Goal: Complete application form: Complete application form

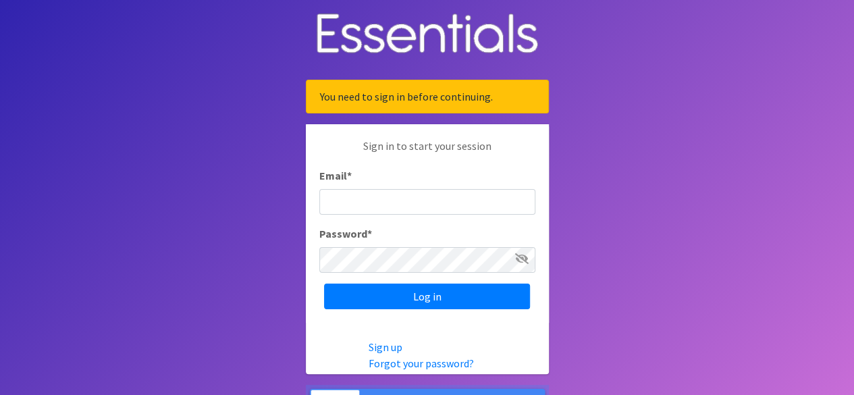
click at [463, 212] on input "Email *" at bounding box center [427, 202] width 216 height 26
click at [390, 204] on input "Email *" at bounding box center [427, 202] width 216 height 26
type input "[EMAIL_ADDRESS][DOMAIN_NAME]"
click at [324, 283] on input "Log in" at bounding box center [427, 296] width 206 height 26
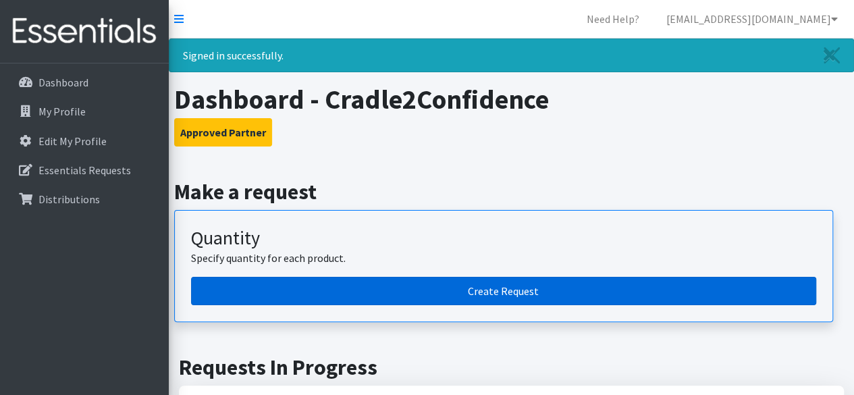
click at [501, 292] on link "Create Request" at bounding box center [503, 291] width 625 height 28
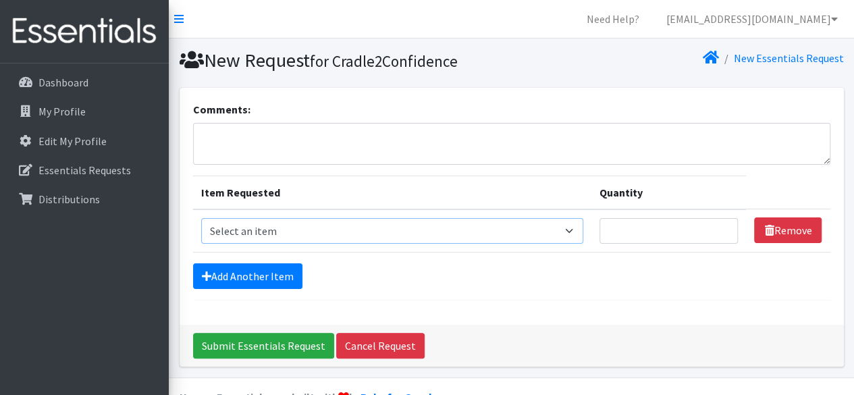
click at [520, 233] on select "Select an item Adult Briefs (Large/X-Large) Adult Briefs (Medium/Large) Adult B…" at bounding box center [392, 231] width 382 height 26
select select "4558"
click at [201, 218] on select "Select an item Adult Briefs (Large/X-Large) Adult Briefs (Medium/Large) Adult B…" at bounding box center [392, 231] width 382 height 26
click at [635, 225] on input "Quantity" at bounding box center [668, 231] width 139 height 26
type input "75"
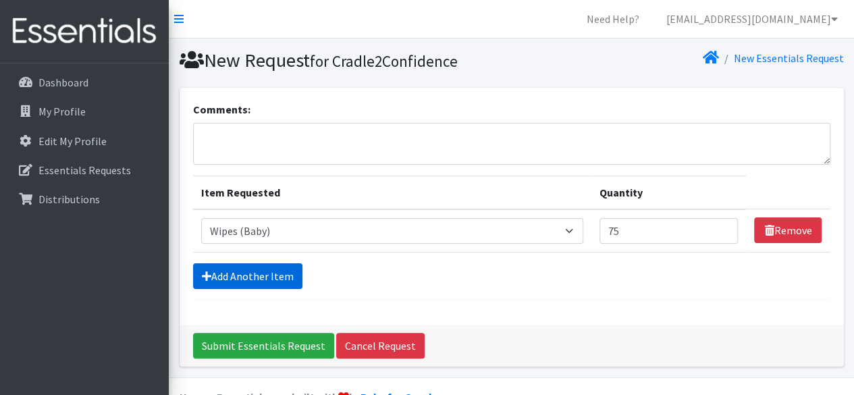
click at [289, 281] on link "Add Another Item" at bounding box center [247, 276] width 109 height 26
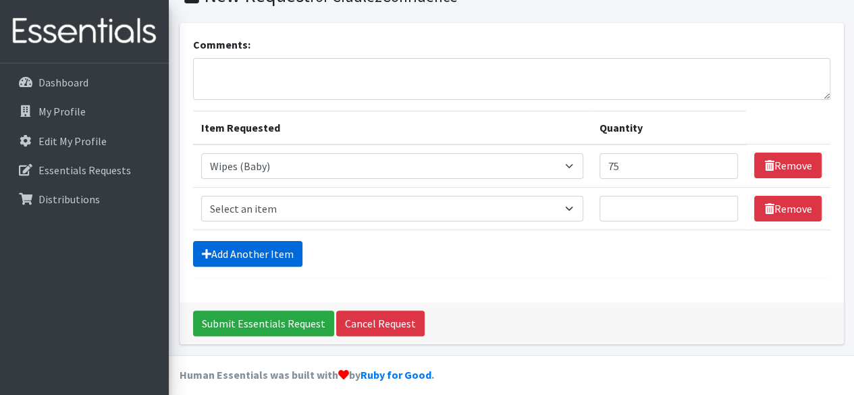
scroll to position [73, 0]
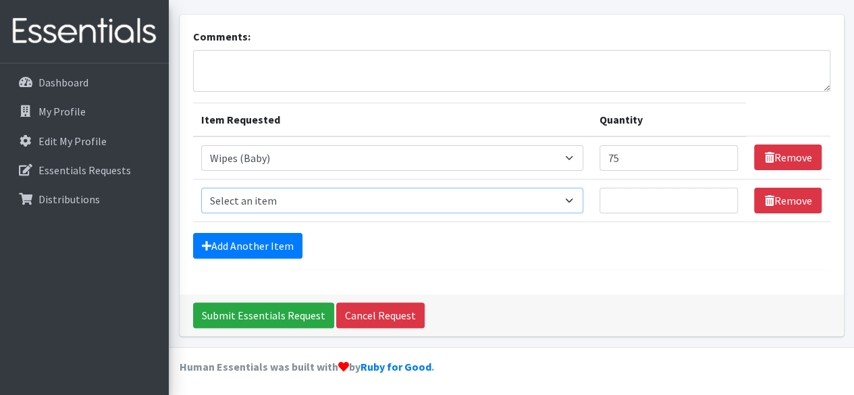
click at [387, 211] on select "Select an item Adult Briefs (Large/X-Large) Adult Briefs (Medium/Large) Adult B…" at bounding box center [392, 201] width 382 height 26
select select "4560"
click at [201, 188] on select "Select an item Adult Briefs (Large/X-Large) Adult Briefs (Medium/Large) Adult B…" at bounding box center [392, 201] width 382 height 26
click at [265, 245] on link "Add Another Item" at bounding box center [247, 246] width 109 height 26
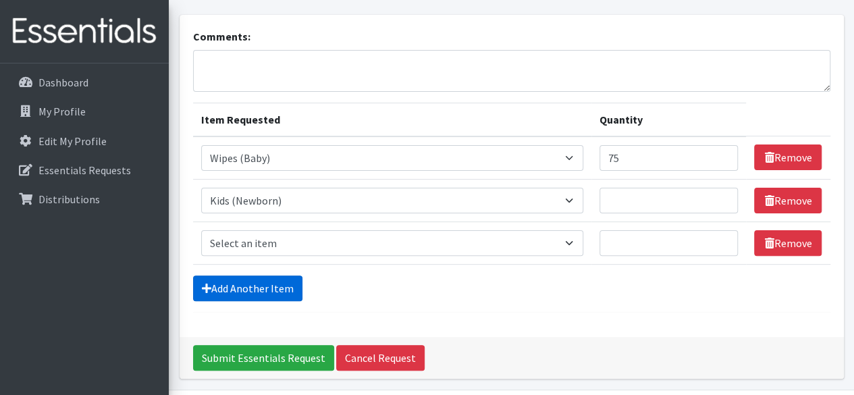
scroll to position [115, 0]
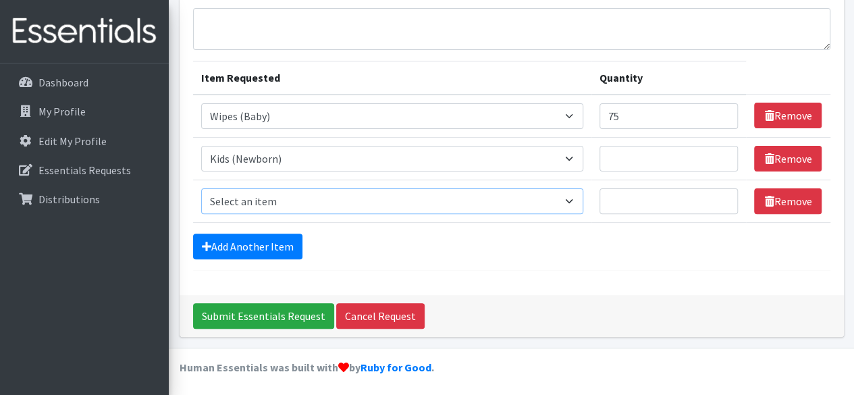
click at [362, 209] on select "Select an item Adult Briefs (Large/X-Large) Adult Briefs (Medium/Large) Adult B…" at bounding box center [392, 201] width 382 height 26
select select "4561"
click at [201, 188] on select "Select an item Adult Briefs (Large/X-Large) Adult Briefs (Medium/Large) Adult B…" at bounding box center [392, 201] width 382 height 26
click at [286, 234] on link "Add Another Item" at bounding box center [247, 247] width 109 height 26
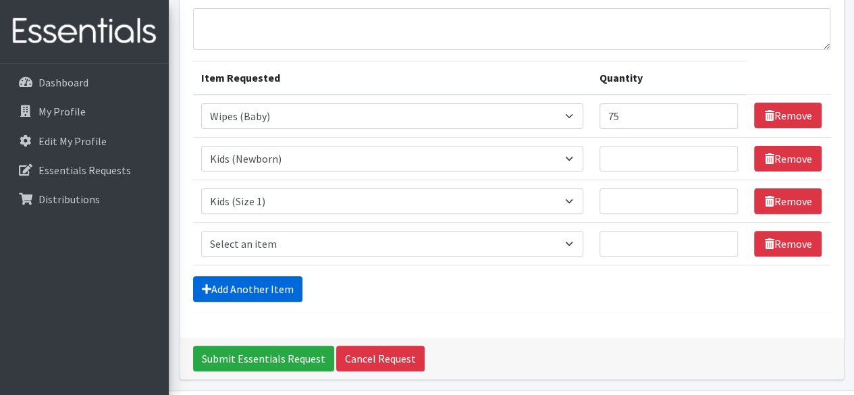
scroll to position [157, 0]
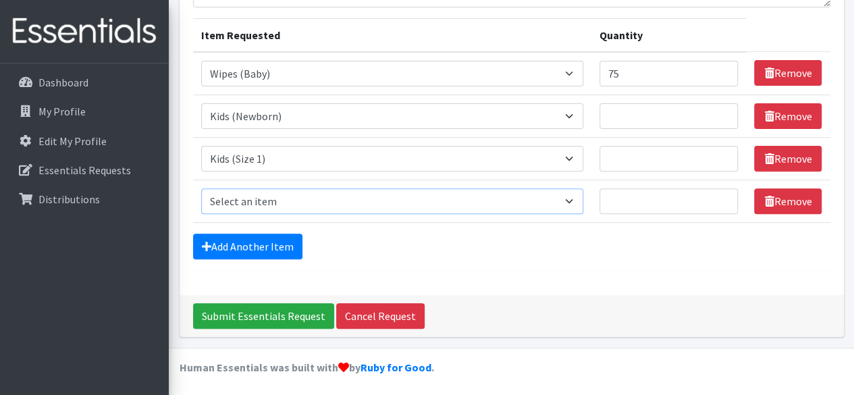
click at [323, 196] on select "Select an item Adult Briefs (Large/X-Large) Adult Briefs (Medium/Large) Adult B…" at bounding box center [392, 201] width 382 height 26
select select "4562"
click at [201, 188] on select "Select an item Adult Briefs (Large/X-Large) Adult Briefs (Medium/Large) Adult B…" at bounding box center [392, 201] width 382 height 26
click at [279, 236] on link "Add Another Item" at bounding box center [247, 247] width 109 height 26
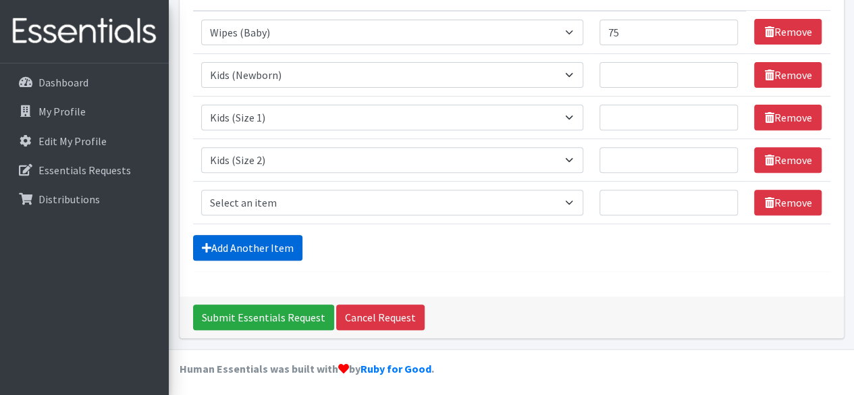
scroll to position [200, 0]
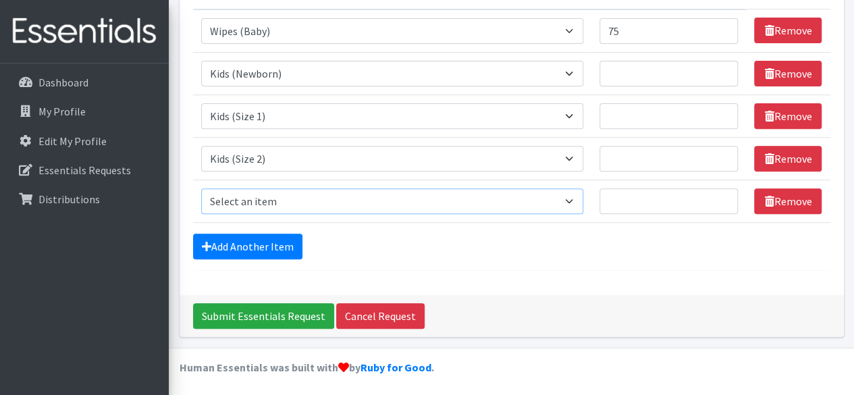
click at [294, 200] on select "Select an item Adult Briefs (Large/X-Large) Adult Briefs (Medium/Large) Adult B…" at bounding box center [392, 201] width 382 height 26
select select "4566"
click at [201, 188] on select "Select an item Adult Briefs (Large/X-Large) Adult Briefs (Medium/Large) Adult B…" at bounding box center [392, 201] width 382 height 26
click at [337, 246] on div "Add Another Item" at bounding box center [511, 247] width 637 height 26
click at [291, 245] on link "Add Another Item" at bounding box center [247, 247] width 109 height 26
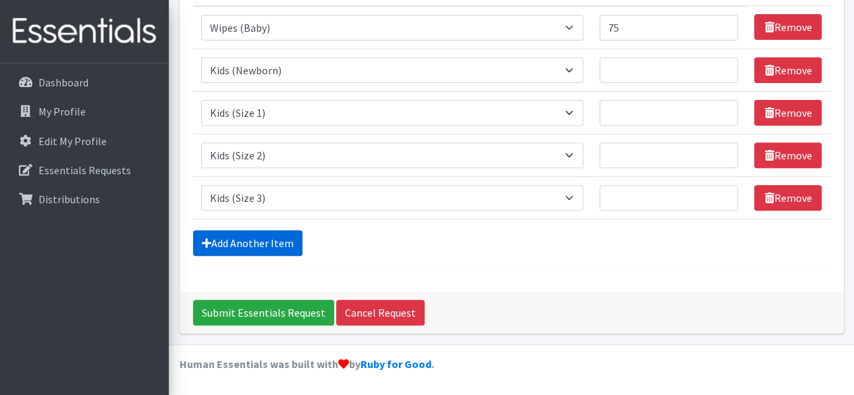
scroll to position [242, 0]
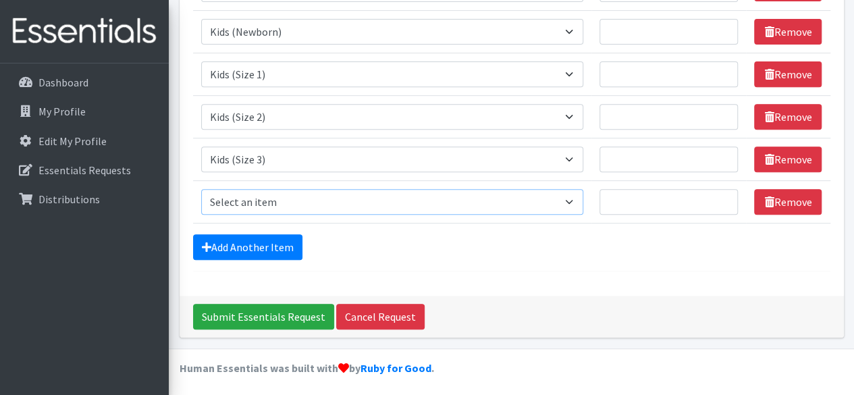
click at [504, 191] on select "Select an item Adult Briefs (Large/X-Large) Adult Briefs (Medium/Large) Adult B…" at bounding box center [392, 202] width 382 height 26
select select "4567"
click at [201, 189] on select "Select an item Adult Briefs (Large/X-Large) Adult Briefs (Medium/Large) Adult B…" at bounding box center [392, 202] width 382 height 26
click at [279, 248] on link "Add Another Item" at bounding box center [247, 247] width 109 height 26
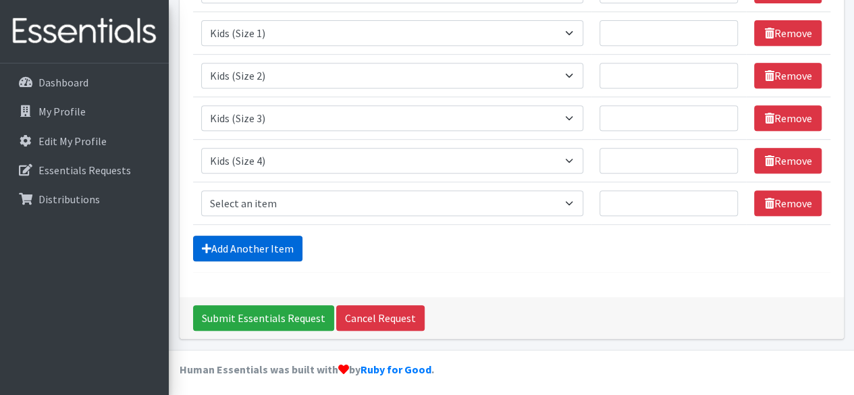
scroll to position [284, 0]
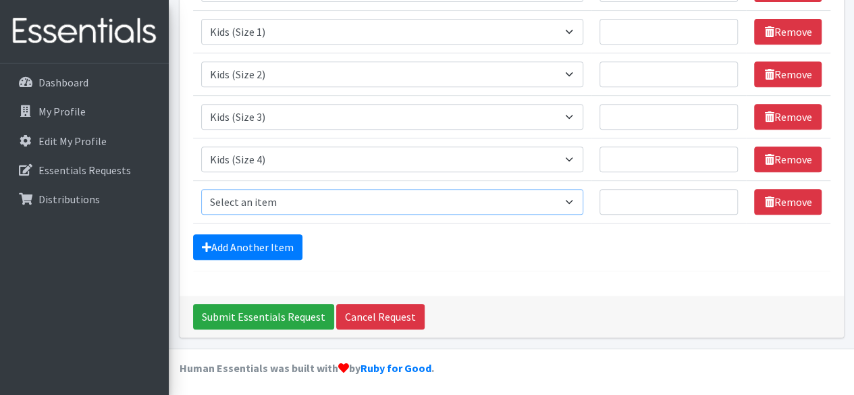
click at [566, 201] on select "Select an item Adult Briefs (Large/X-Large) Adult Briefs (Medium/Large) Adult B…" at bounding box center [392, 202] width 382 height 26
select select "4572"
click at [201, 189] on select "Select an item Adult Briefs (Large/X-Large) Adult Briefs (Medium/Large) Adult B…" at bounding box center [392, 202] width 382 height 26
click at [285, 245] on link "Add Another Item" at bounding box center [247, 247] width 109 height 26
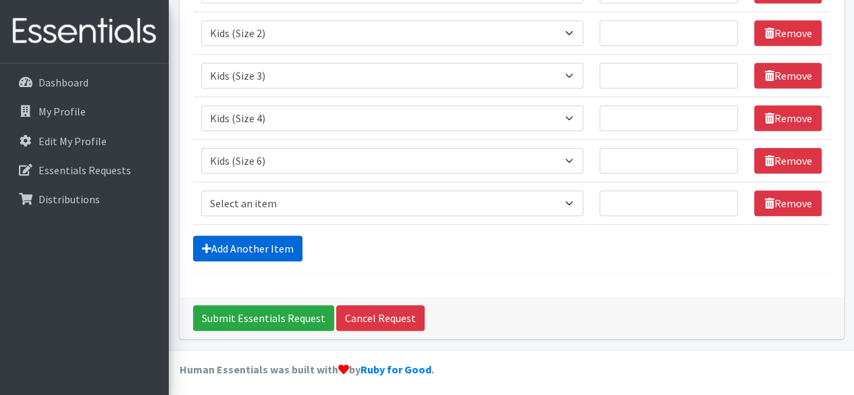
scroll to position [327, 0]
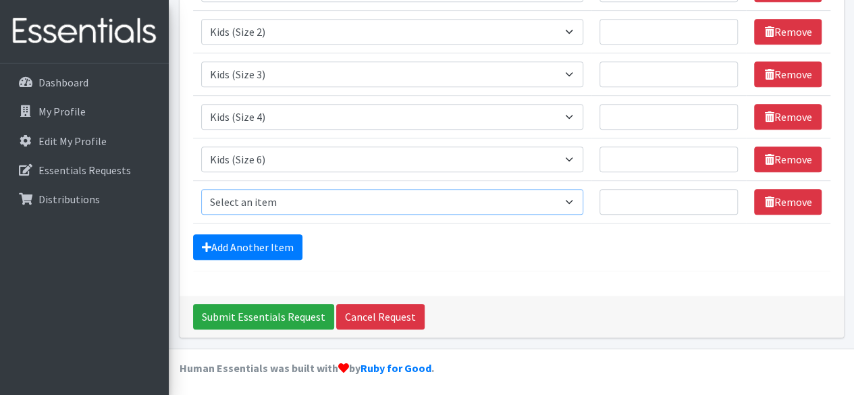
click at [583, 202] on select "Select an item Adult Briefs (Large/X-Large) Adult Briefs (Medium/Large) Adult B…" at bounding box center [392, 202] width 382 height 26
select select "4568"
click at [201, 189] on select "Select an item Adult Briefs (Large/X-Large) Adult Briefs (Medium/Large) Adult B…" at bounding box center [392, 202] width 382 height 26
click at [549, 159] on select "Select an item Adult Briefs (Large/X-Large) Adult Briefs (Medium/Large) Adult B…" at bounding box center [392, 159] width 382 height 26
click at [708, 267] on form "Comments: Item Requested Quantity Item Requested Select an item Adult Briefs (L…" at bounding box center [511, 23] width 637 height 497
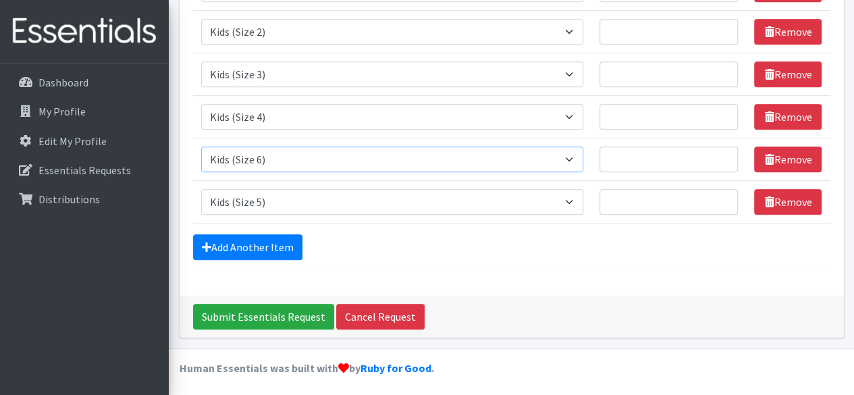
click at [562, 153] on select "Select an item Adult Briefs (Large/X-Large) Adult Briefs (Medium/Large) Adult B…" at bounding box center [392, 159] width 382 height 26
select select "4568"
click at [201, 146] on select "Select an item Adult Briefs (Large/X-Large) Adult Briefs (Medium/Large) Adult B…" at bounding box center [392, 159] width 382 height 26
click at [510, 205] on select "Select an item Adult Briefs (Large/X-Large) Adult Briefs (Medium/Large) Adult B…" at bounding box center [392, 202] width 382 height 26
select select "4572"
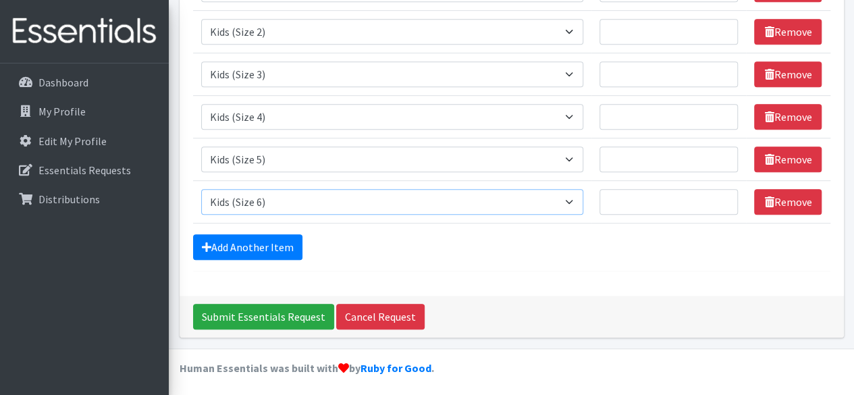
click at [201, 189] on select "Select an item Adult Briefs (Large/X-Large) Adult Briefs (Medium/Large) Adult B…" at bounding box center [392, 202] width 382 height 26
click at [292, 234] on link "Add Another Item" at bounding box center [247, 247] width 109 height 26
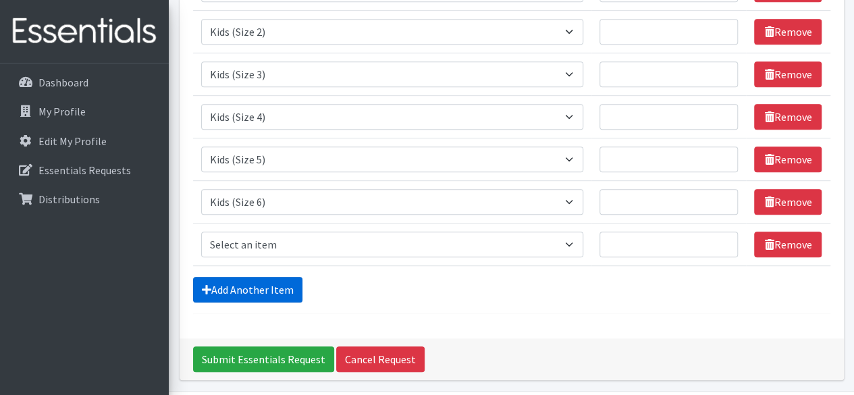
scroll to position [369, 0]
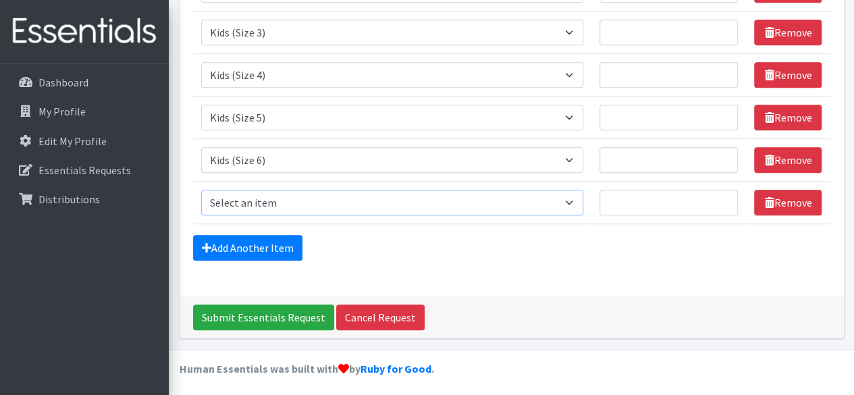
click at [379, 204] on select "Select an item Adult Briefs (Large/X-Large) Adult Briefs (Medium/Large) Adult B…" at bounding box center [392, 203] width 382 height 26
select select "13208"
click at [201, 190] on select "Select an item Adult Briefs (Large/X-Large) Adult Briefs (Medium/Large) Adult B…" at bounding box center [392, 203] width 382 height 26
click at [278, 240] on link "Add Another Item" at bounding box center [247, 248] width 109 height 26
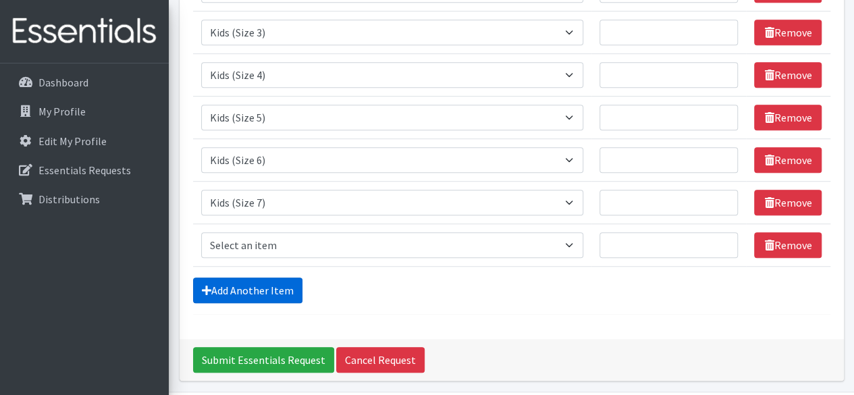
scroll to position [411, 0]
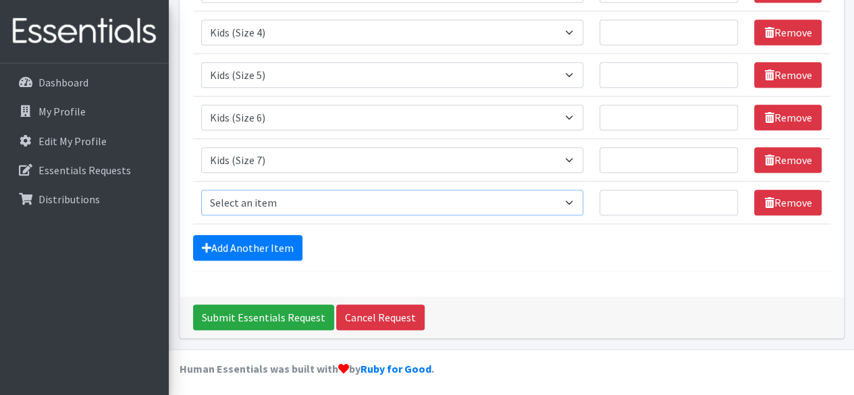
click at [495, 198] on select "Select an item Adult Briefs (Large/X-Large) Adult Briefs (Medium/Large) Adult B…" at bounding box center [392, 203] width 382 height 26
select select "4573"
click at [201, 190] on select "Select an item Adult Briefs (Large/X-Large) Adult Briefs (Medium/Large) Adult B…" at bounding box center [392, 203] width 382 height 26
click at [289, 243] on link "Add Another Item" at bounding box center [247, 248] width 109 height 26
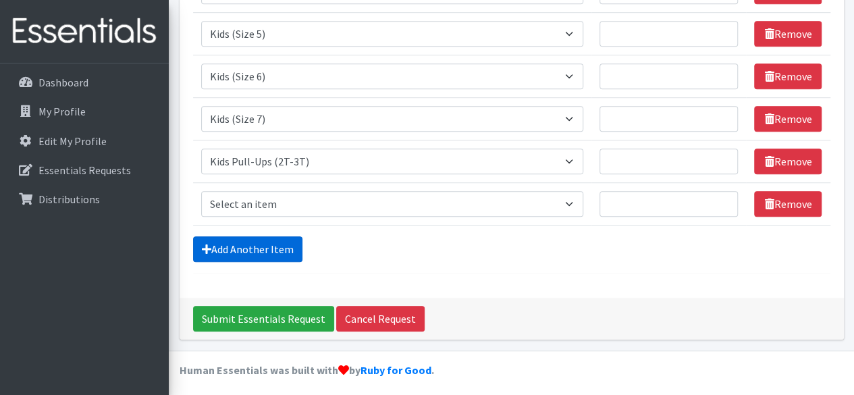
scroll to position [454, 0]
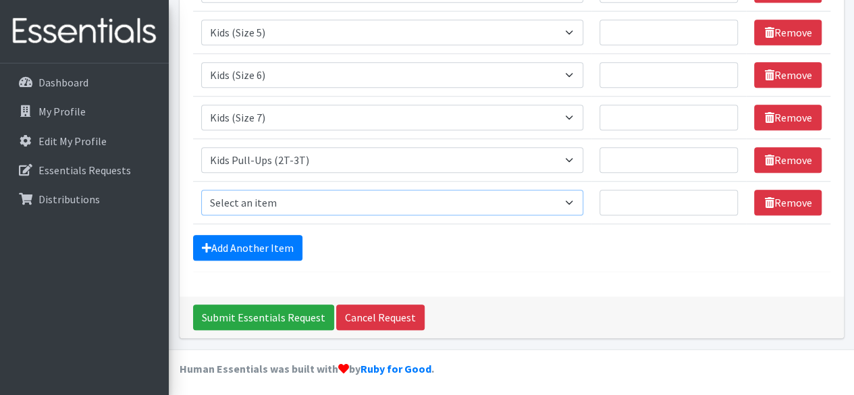
click at [576, 202] on select "Select an item Adult Briefs (Large/X-Large) Adult Briefs (Medium/Large) Adult B…" at bounding box center [392, 203] width 382 height 26
select select "4574"
click at [201, 190] on select "Select an item Adult Briefs (Large/X-Large) Adult Briefs (Medium/Large) Adult B…" at bounding box center [392, 203] width 382 height 26
click at [276, 240] on link "Add Another Item" at bounding box center [247, 248] width 109 height 26
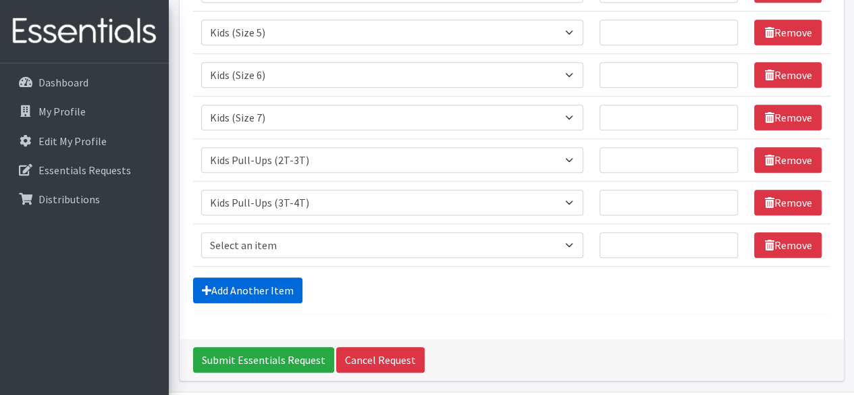
scroll to position [495, 0]
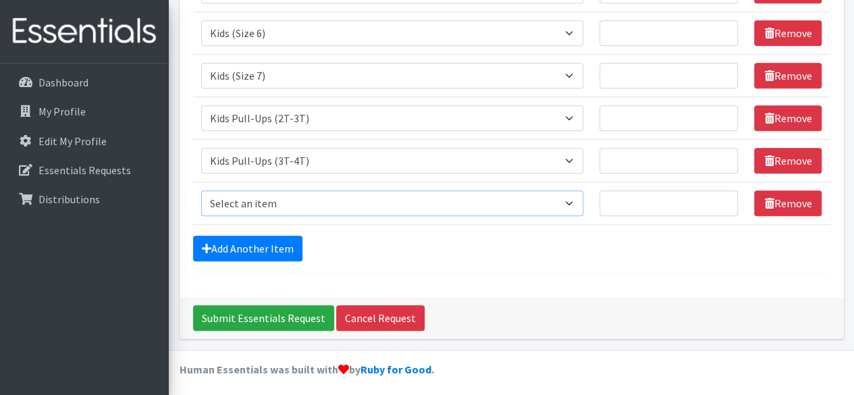
click at [557, 196] on select "Select an item Adult Briefs (Large/X-Large) Adult Briefs (Medium/Large) Adult B…" at bounding box center [392, 203] width 382 height 26
select select "4575"
click at [201, 190] on select "Select an item Adult Briefs (Large/X-Large) Adult Briefs (Medium/Large) Adult B…" at bounding box center [392, 203] width 382 height 26
click at [263, 244] on link "Add Another Item" at bounding box center [247, 249] width 109 height 26
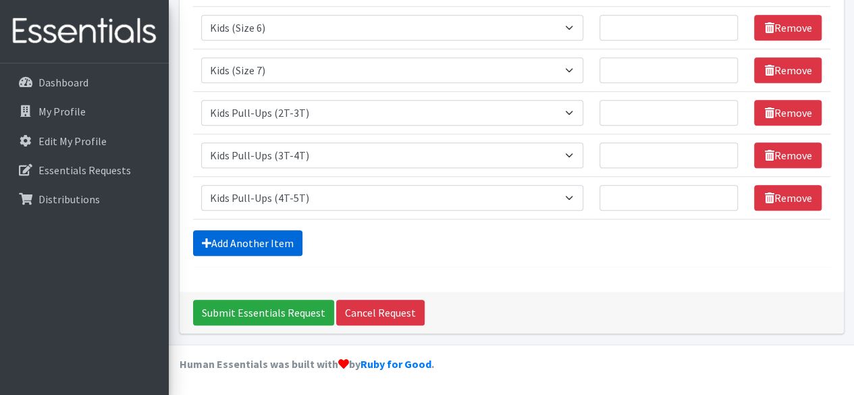
scroll to position [538, 0]
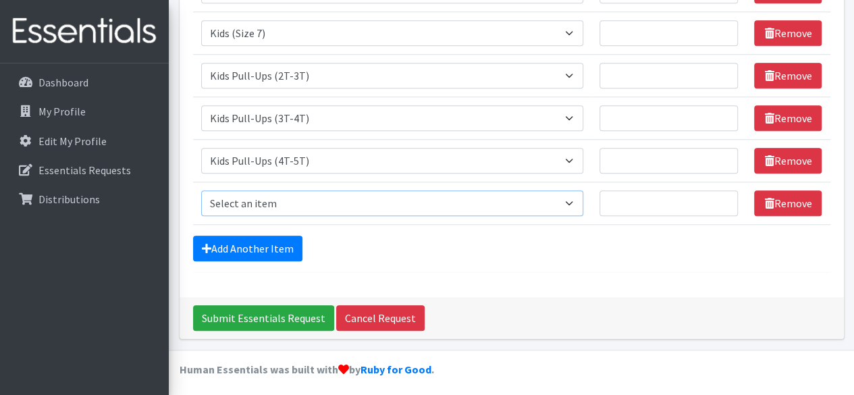
click at [565, 194] on select "Select an item Adult Briefs (Large/X-Large) Adult Briefs (Medium/Large) Adult B…" at bounding box center [392, 203] width 382 height 26
click at [521, 251] on div "Add Another Item" at bounding box center [511, 249] width 637 height 26
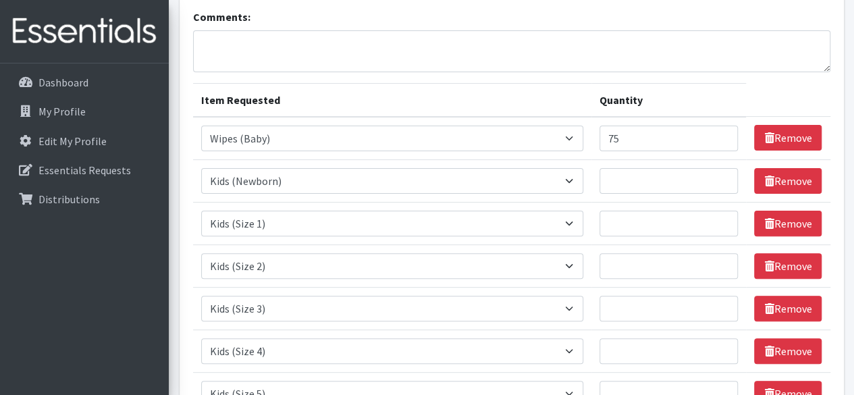
scroll to position [90, 0]
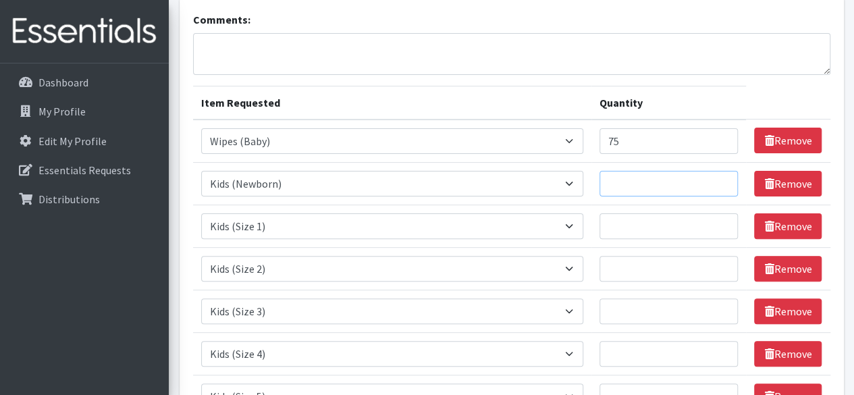
click at [654, 180] on input "Quantity" at bounding box center [668, 184] width 139 height 26
type input "650"
click at [644, 219] on input "Quantity" at bounding box center [668, 226] width 139 height 26
type input "650"
click at [649, 270] on input "Quantity" at bounding box center [668, 269] width 139 height 26
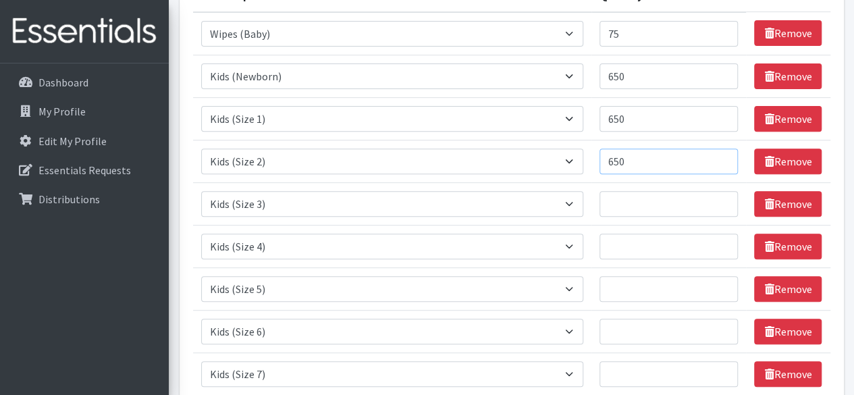
scroll to position [198, 0]
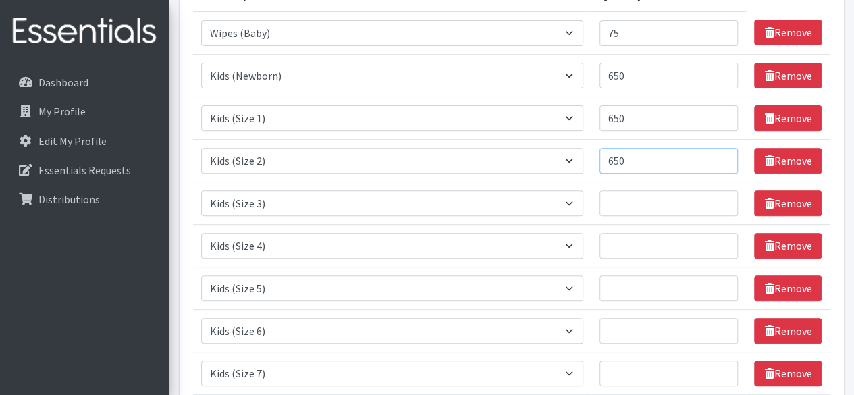
type input "650"
click at [651, 198] on input "Quantity" at bounding box center [668, 203] width 139 height 26
type input "650"
click at [639, 244] on input "Quantity" at bounding box center [668, 246] width 139 height 26
type input "650"
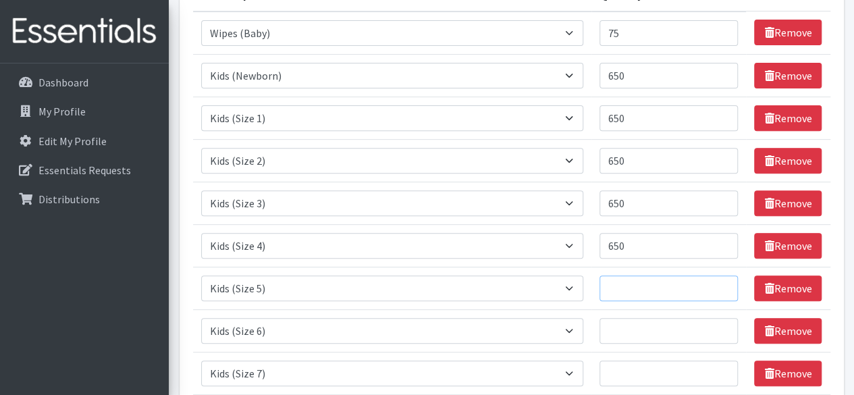
click at [650, 286] on input "Quantity" at bounding box center [668, 288] width 139 height 26
type input "650"
click at [648, 327] on input "Quantity" at bounding box center [668, 331] width 139 height 26
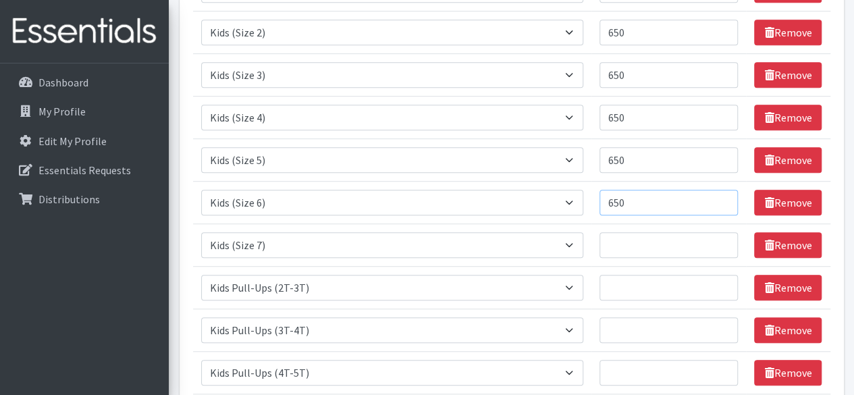
scroll to position [327, 0]
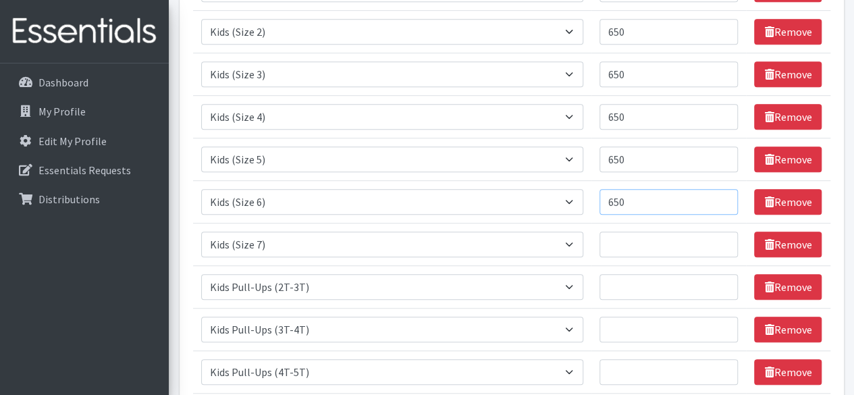
type input "650"
click at [659, 238] on input "Quantity" at bounding box center [668, 245] width 139 height 26
type input "650"
click at [638, 288] on input "Quantity" at bounding box center [668, 287] width 139 height 26
type input "325"
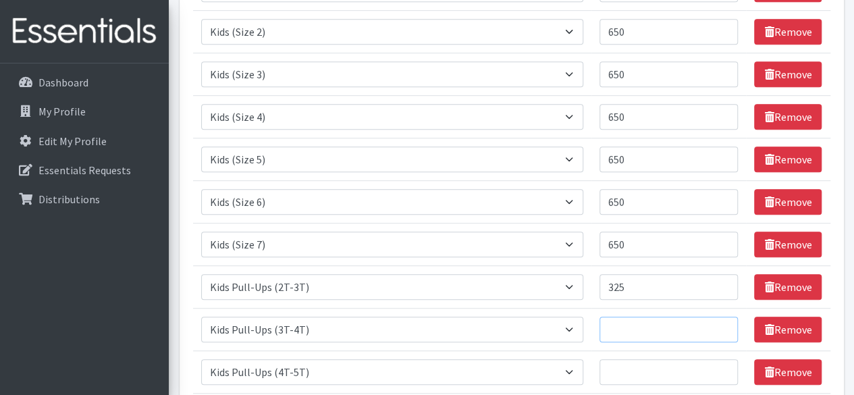
click at [672, 329] on input "Quantity" at bounding box center [668, 330] width 139 height 26
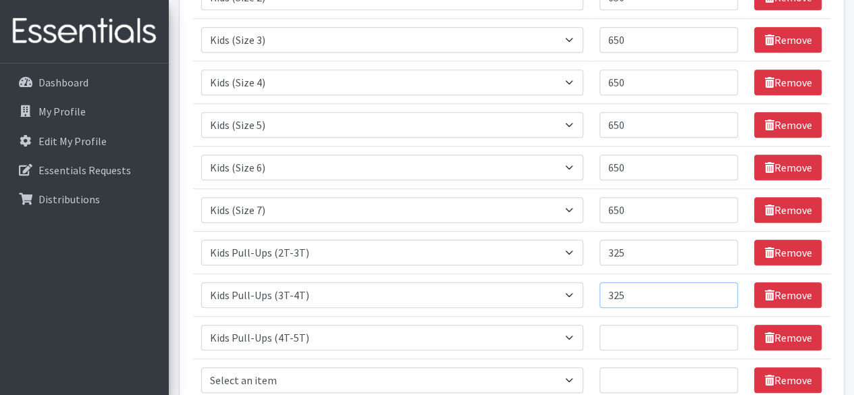
scroll to position [415, 0]
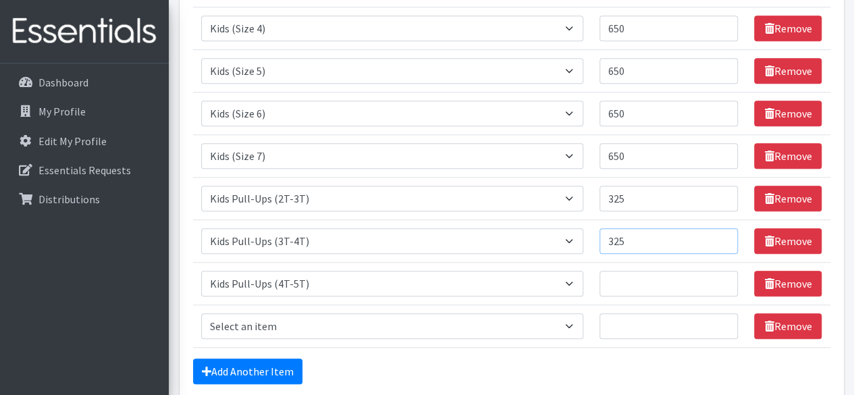
type input "325"
click at [660, 283] on input "Quantity" at bounding box center [668, 284] width 139 height 26
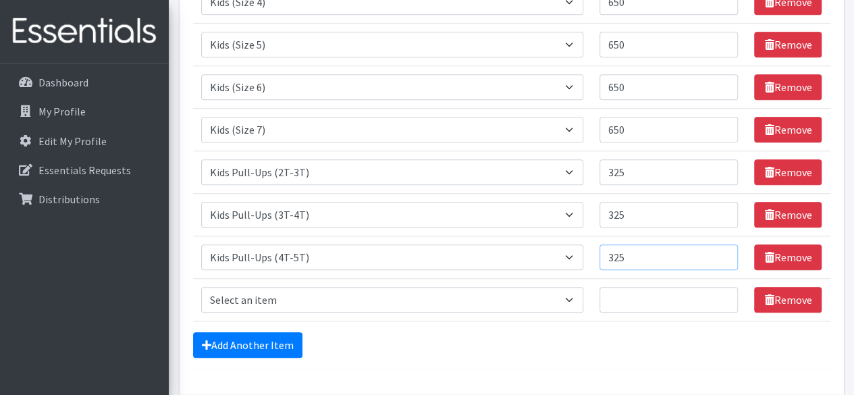
scroll to position [458, 0]
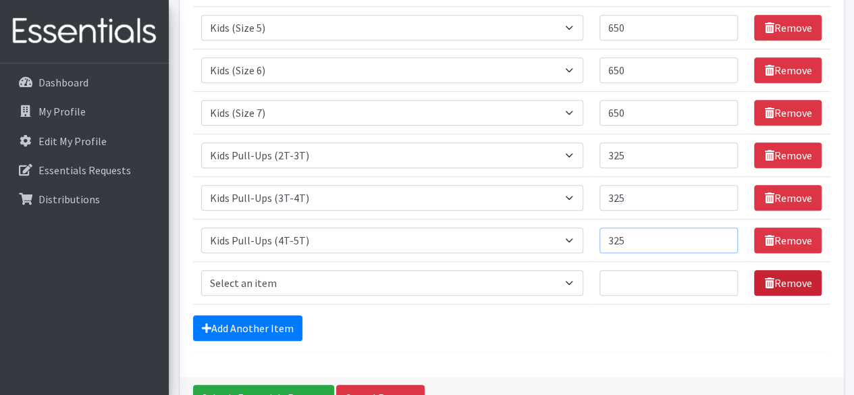
type input "325"
click at [782, 278] on link "Remove" at bounding box center [787, 283] width 67 height 26
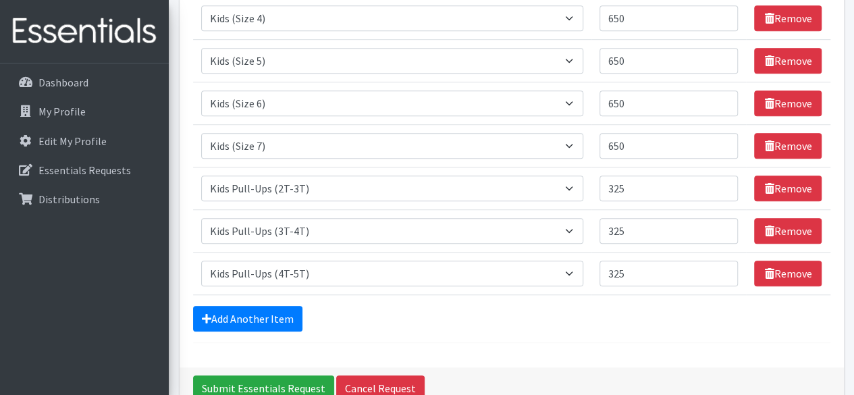
scroll to position [428, 0]
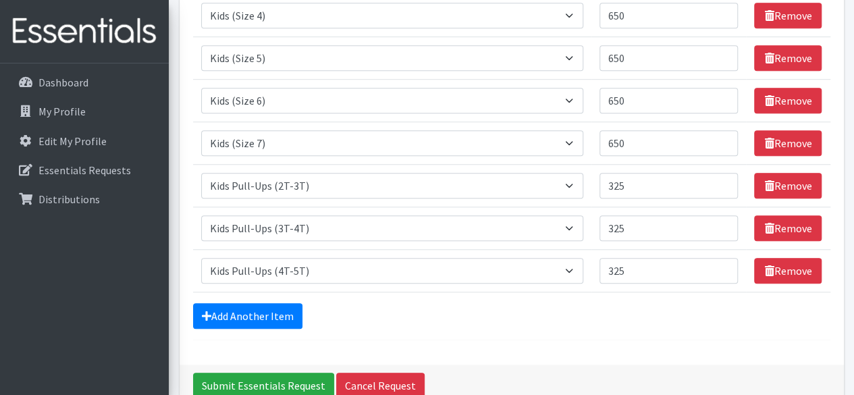
click at [557, 347] on div "Comments: Item Requested Quantity Item Requested Select an item Adult Briefs (L…" at bounding box center [512, 12] width 664 height 705
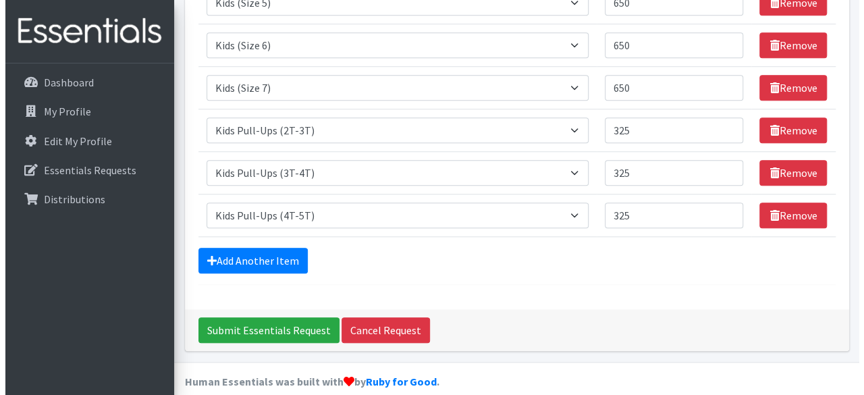
scroll to position [495, 0]
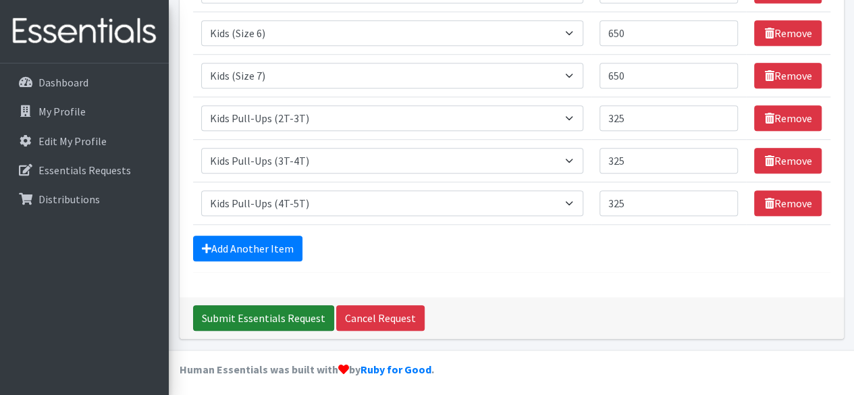
click at [287, 317] on input "Submit Essentials Request" at bounding box center [263, 318] width 141 height 26
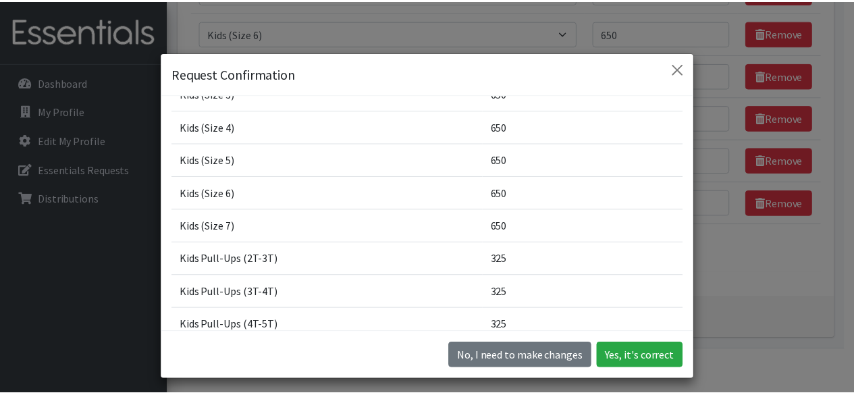
scroll to position [271, 0]
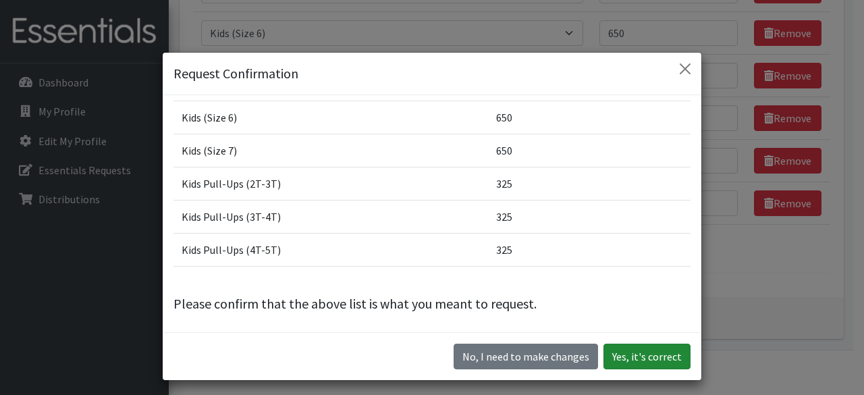
click at [634, 361] on button "Yes, it's correct" at bounding box center [646, 357] width 87 height 26
